Goal: Task Accomplishment & Management: Use online tool/utility

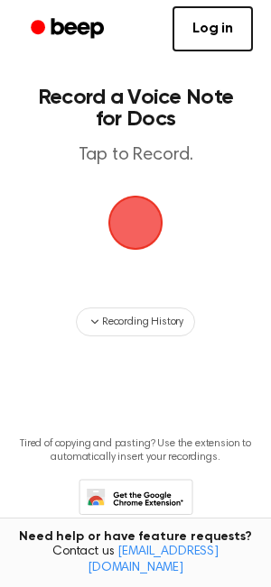
click at [141, 216] on span "button" at bounding box center [135, 223] width 51 height 51
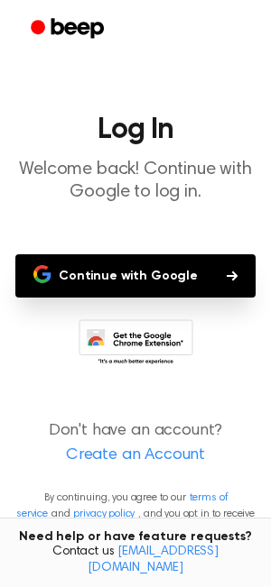
click at [138, 277] on button "Continue with Google" at bounding box center [135, 275] width 240 height 43
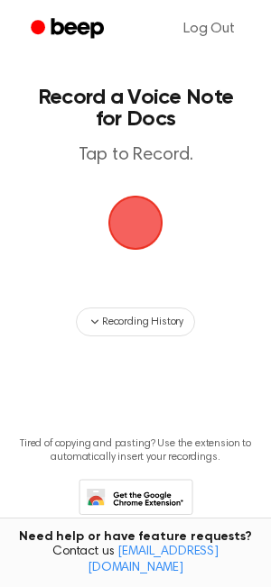
click at [143, 243] on span "button" at bounding box center [135, 223] width 51 height 51
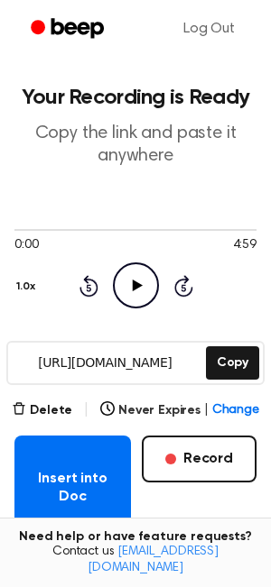
click at [138, 289] on icon "Play Audio" at bounding box center [136, 285] width 46 height 46
click at [136, 291] on icon "Pause Audio" at bounding box center [136, 285] width 46 height 46
click at [131, 279] on icon "Play Audio" at bounding box center [136, 285] width 46 height 46
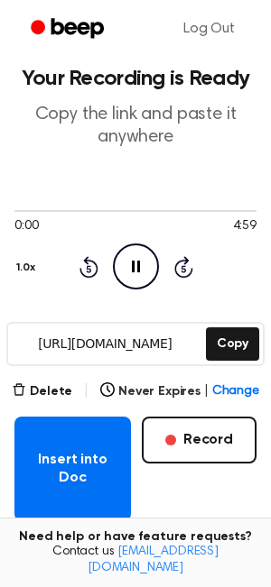
scroll to position [36, 0]
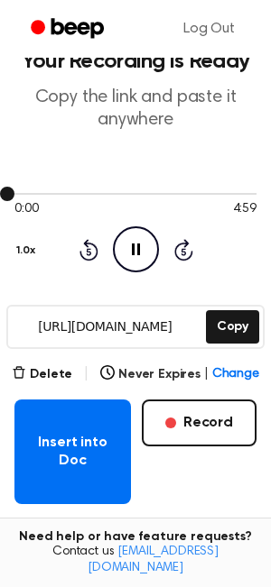
click at [36, 195] on div at bounding box center [135, 193] width 242 height 14
drag, startPoint x: 6, startPoint y: 195, endPoint x: 34, endPoint y: 194, distance: 28.0
click at [34, 194] on div at bounding box center [135, 193] width 242 height 14
click at [38, 194] on div at bounding box center [135, 194] width 242 height 2
click at [39, 193] on div at bounding box center [135, 194] width 242 height 2
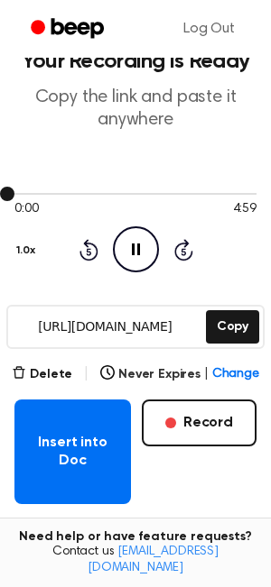
click at [39, 193] on div at bounding box center [135, 194] width 242 height 2
click at [59, 194] on div at bounding box center [135, 194] width 242 height 2
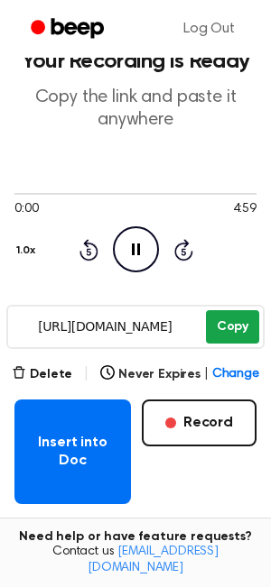
click at [221, 332] on button "Copy" at bounding box center [232, 326] width 53 height 33
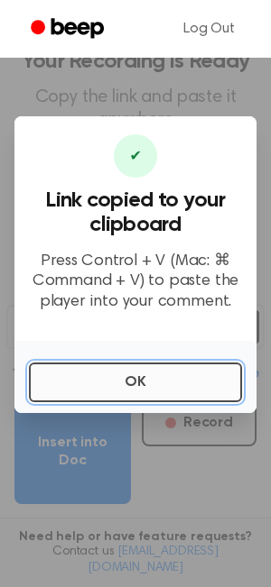
click at [183, 391] on button "OK" at bounding box center [135, 383] width 213 height 40
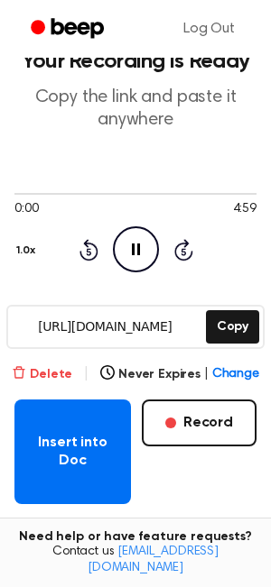
click at [60, 370] on button "Delete" at bounding box center [42, 374] width 60 height 19
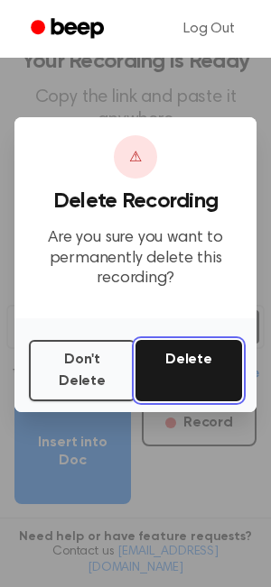
click at [199, 362] on button "Delete" at bounding box center [188, 370] width 106 height 61
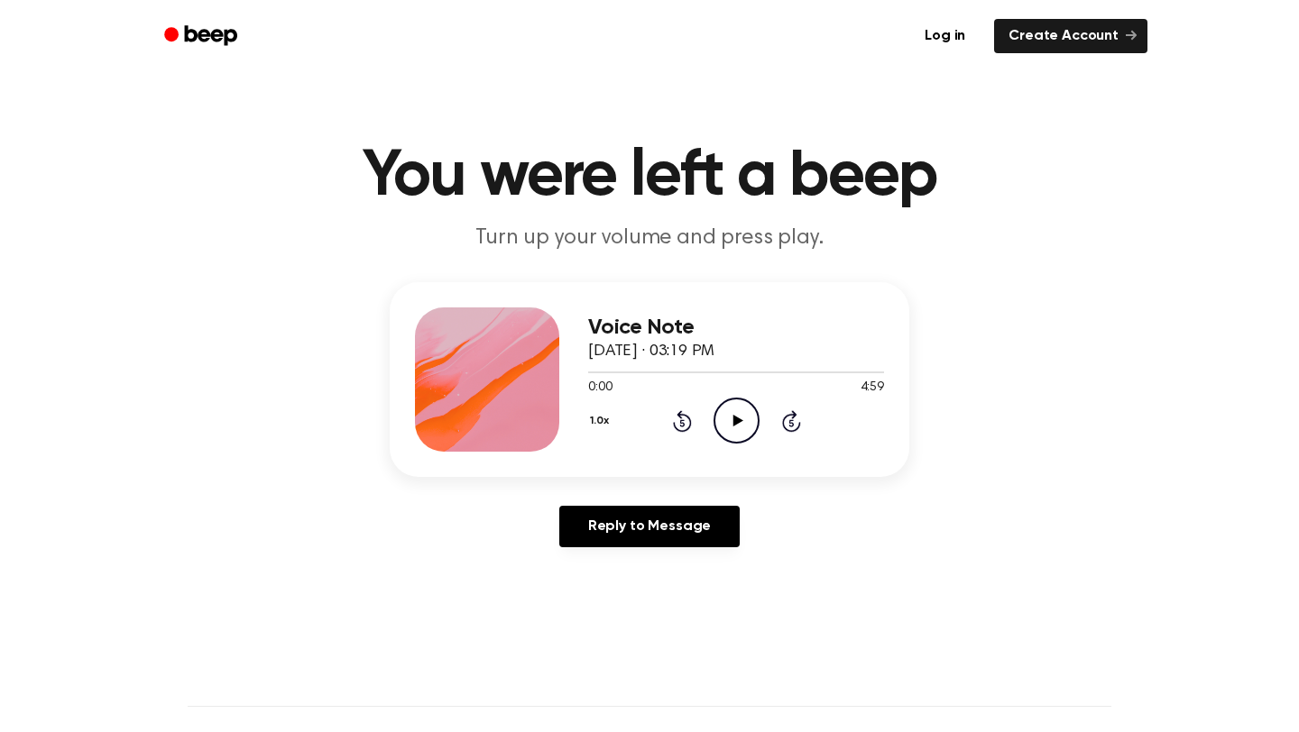
click at [732, 420] on icon at bounding box center [737, 421] width 10 height 12
click at [736, 423] on icon "Pause Audio" at bounding box center [736, 421] width 46 height 46
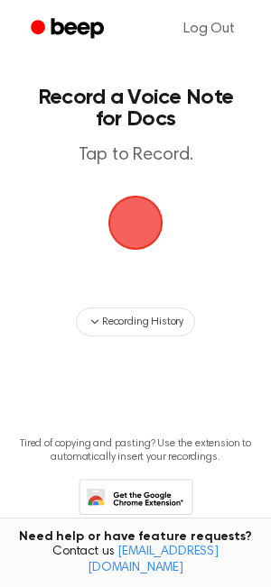
scroll to position [36, 0]
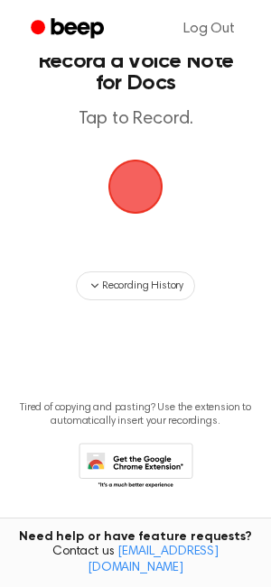
click at [135, 204] on span "button" at bounding box center [135, 187] width 92 height 92
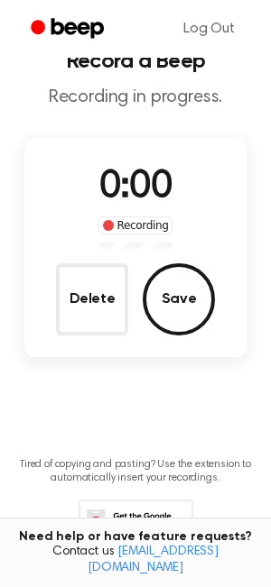
scroll to position [93, 0]
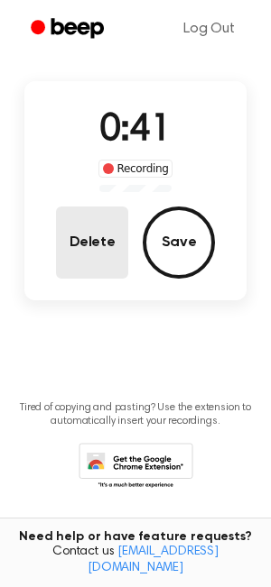
click at [85, 237] on button "Delete" at bounding box center [92, 243] width 72 height 72
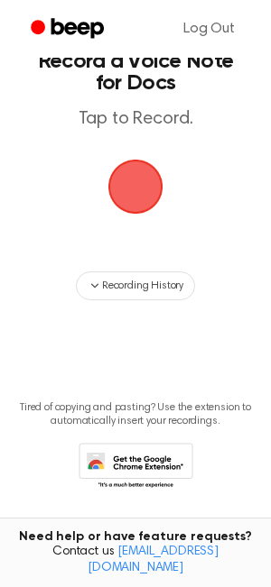
click at [157, 191] on span "button" at bounding box center [135, 186] width 82 height 82
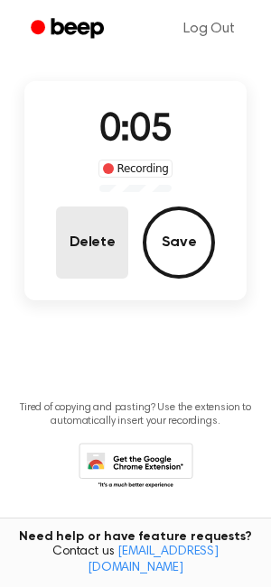
click at [108, 235] on button "Delete" at bounding box center [92, 243] width 72 height 72
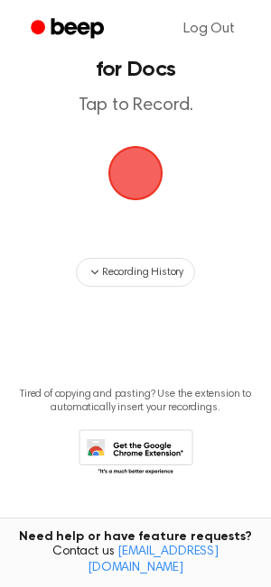
scroll to position [36, 0]
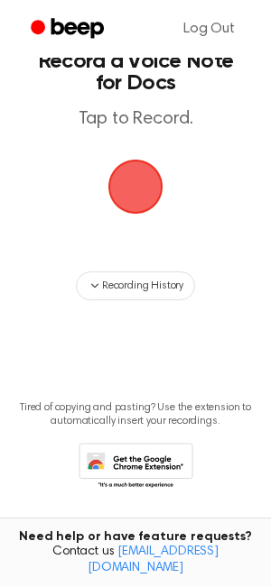
click at [132, 200] on span "button" at bounding box center [135, 186] width 61 height 61
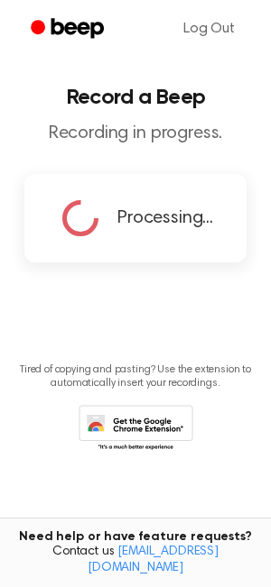
scroll to position [0, 0]
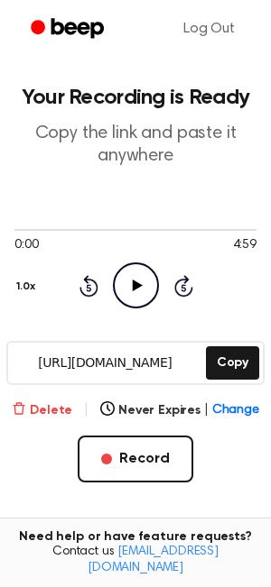
click at [51, 412] on button "Delete" at bounding box center [42, 410] width 60 height 19
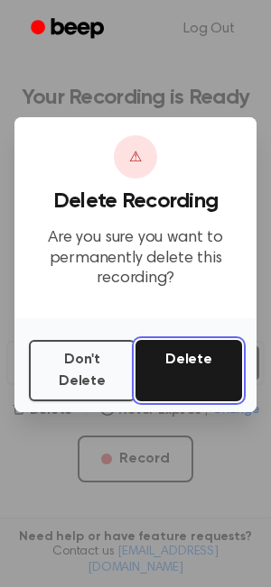
click at [183, 365] on button "Delete" at bounding box center [188, 370] width 106 height 61
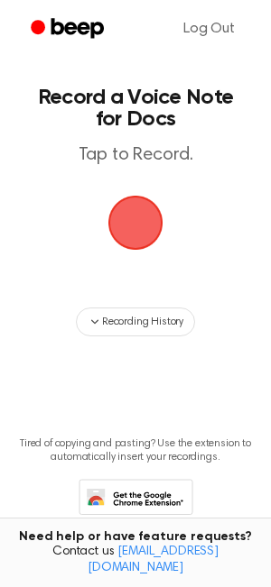
click at [152, 228] on span "button" at bounding box center [135, 223] width 78 height 78
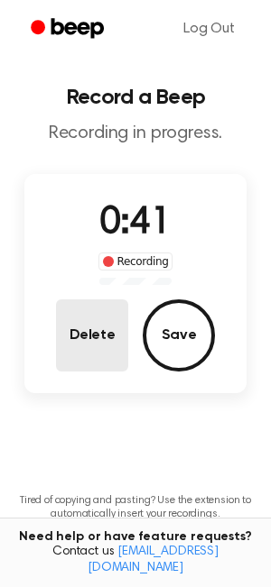
click at [89, 330] on button "Delete" at bounding box center [92, 335] width 72 height 72
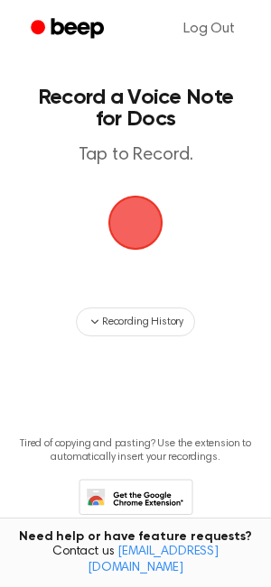
click at [133, 227] on span "button" at bounding box center [135, 222] width 67 height 67
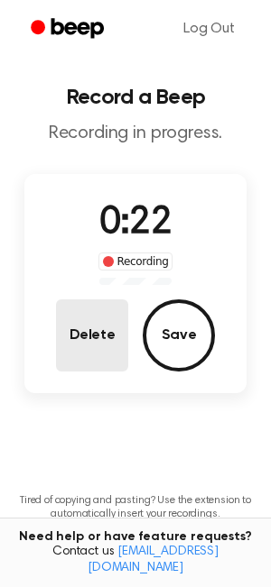
click at [101, 351] on button "Delete" at bounding box center [92, 335] width 72 height 72
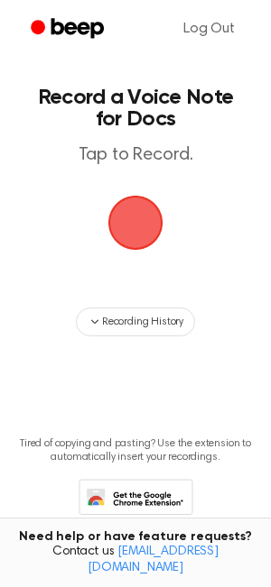
click at [120, 227] on span "button" at bounding box center [135, 222] width 99 height 99
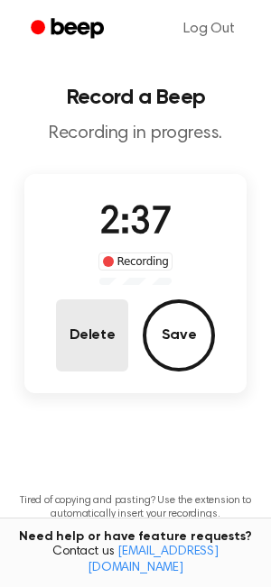
click at [96, 365] on button "Delete" at bounding box center [92, 335] width 72 height 72
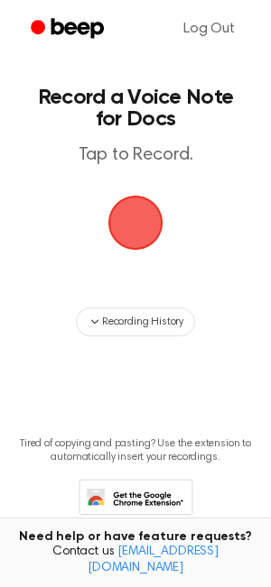
click at [142, 225] on span "button" at bounding box center [135, 222] width 82 height 82
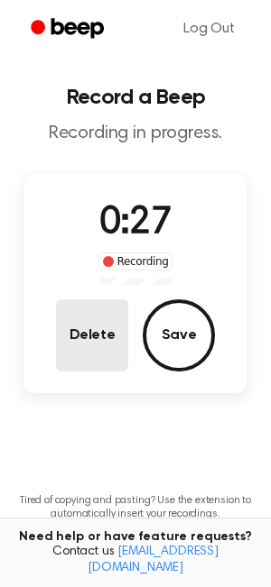
click at [90, 333] on button "Delete" at bounding box center [92, 335] width 72 height 72
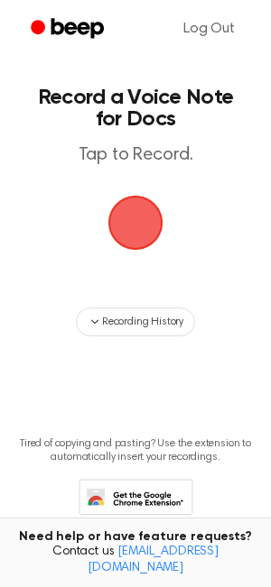
click at [140, 229] on span "button" at bounding box center [135, 222] width 85 height 85
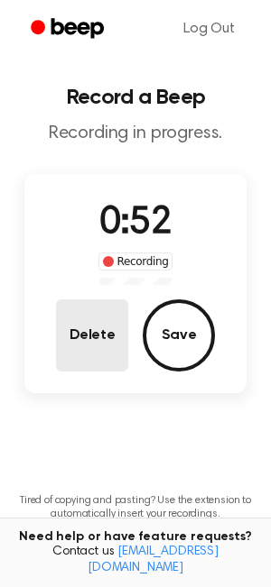
click at [106, 326] on button "Delete" at bounding box center [92, 335] width 72 height 72
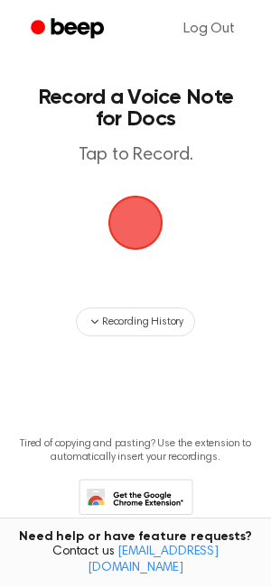
click at [127, 212] on span "button" at bounding box center [135, 222] width 99 height 99
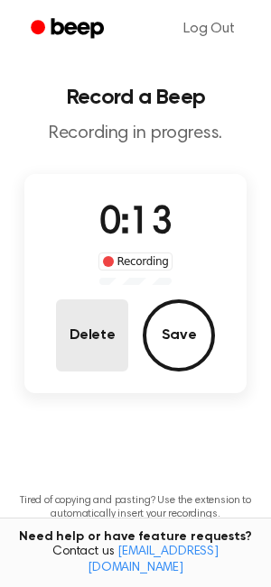
click at [80, 354] on button "Delete" at bounding box center [92, 335] width 72 height 72
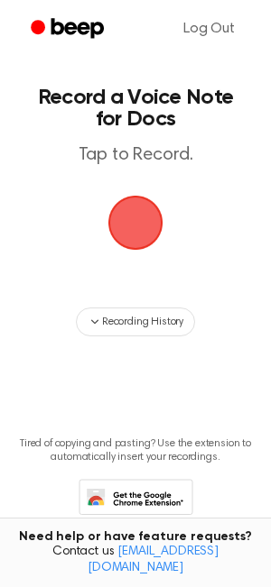
click at [140, 232] on span "button" at bounding box center [135, 222] width 87 height 87
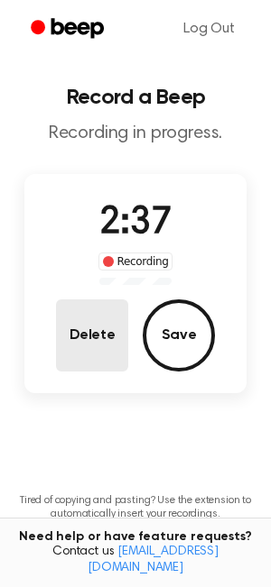
click at [83, 345] on button "Delete" at bounding box center [92, 335] width 72 height 72
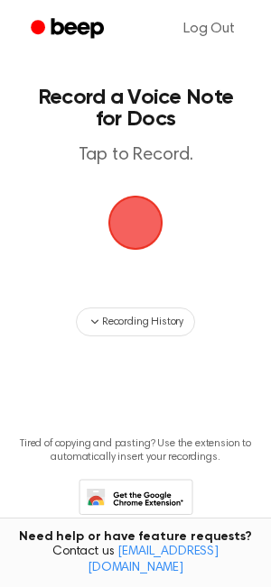
click at [118, 213] on span "button" at bounding box center [135, 223] width 74 height 74
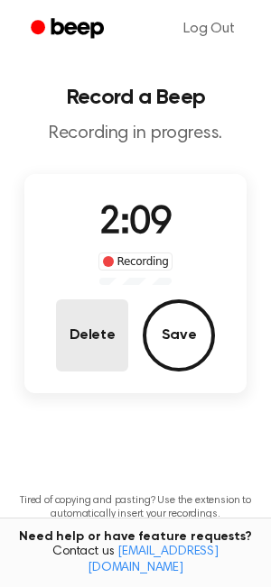
click at [92, 339] on button "Delete" at bounding box center [92, 335] width 72 height 72
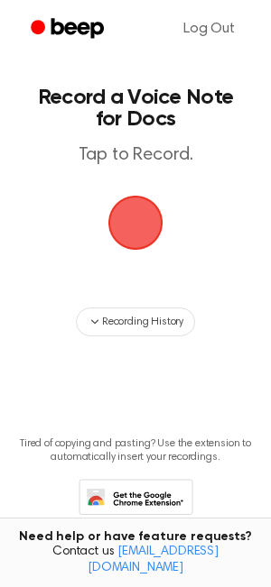
click at [146, 225] on span "button" at bounding box center [136, 223] width 84 height 84
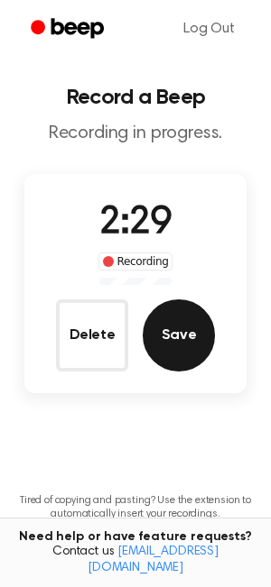
click at [146, 343] on button "Save" at bounding box center [178, 335] width 72 height 72
